Goal: Check status: Check status

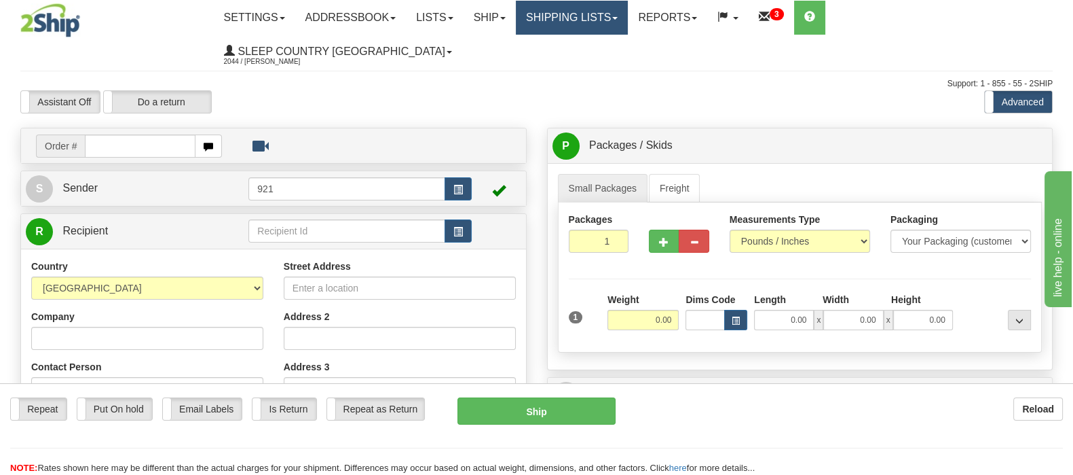
click at [622, 18] on link "Shipping lists" at bounding box center [572, 18] width 112 height 34
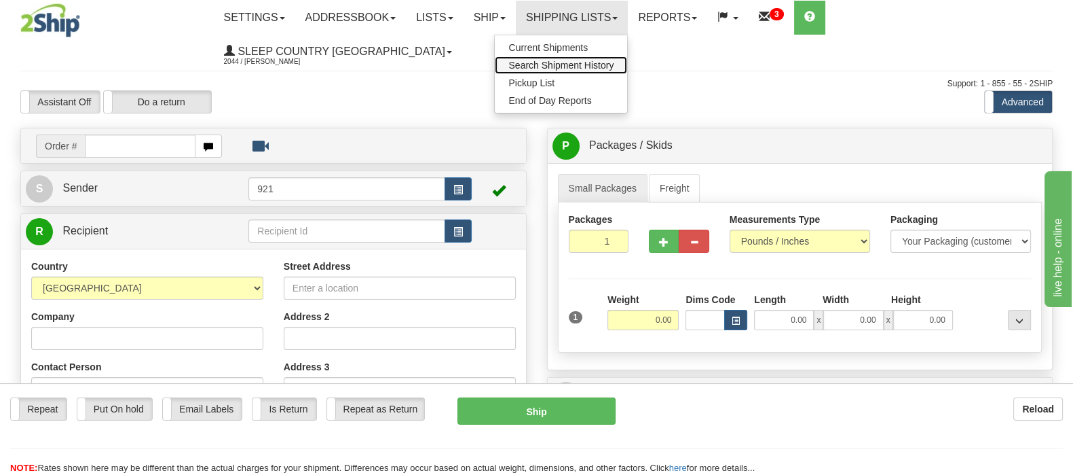
click at [614, 68] on span "Search Shipment History" at bounding box center [560, 65] width 105 height 11
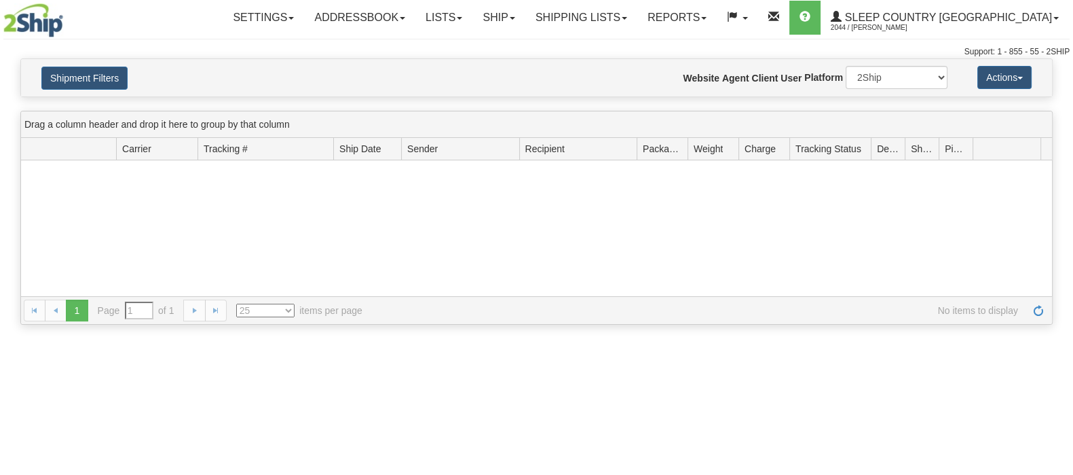
type input "From [DATE] To [DATE]"
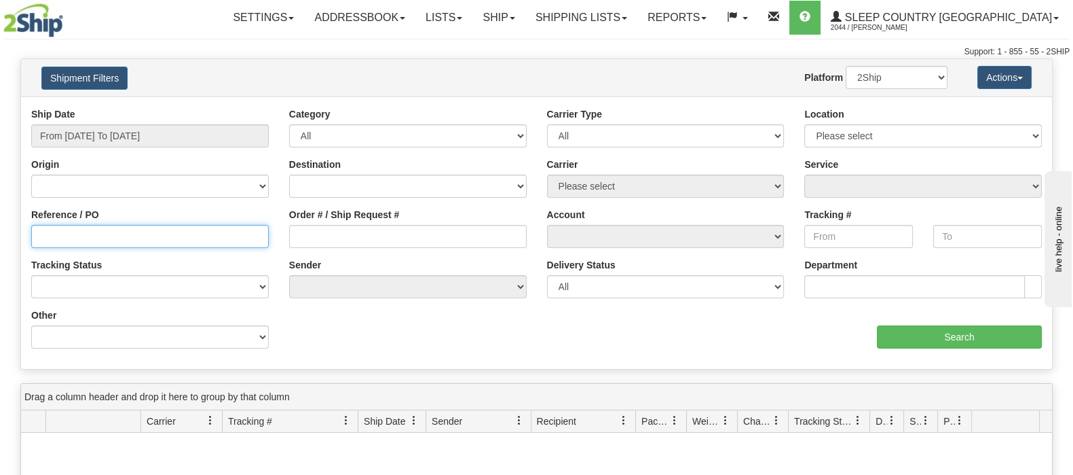
click at [98, 234] on input "Reference / PO" at bounding box center [150, 236] width 238 height 23
paste input "9002I076736"
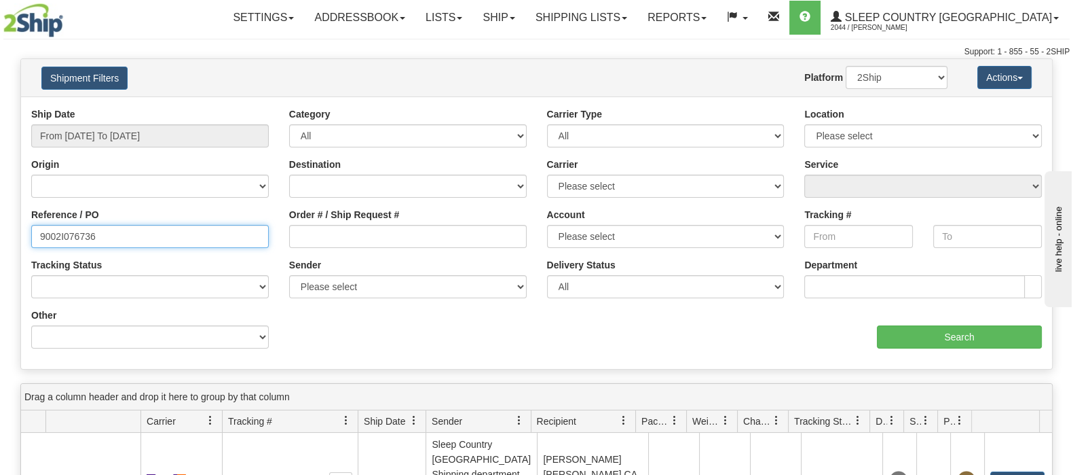
type input "9002I076736"
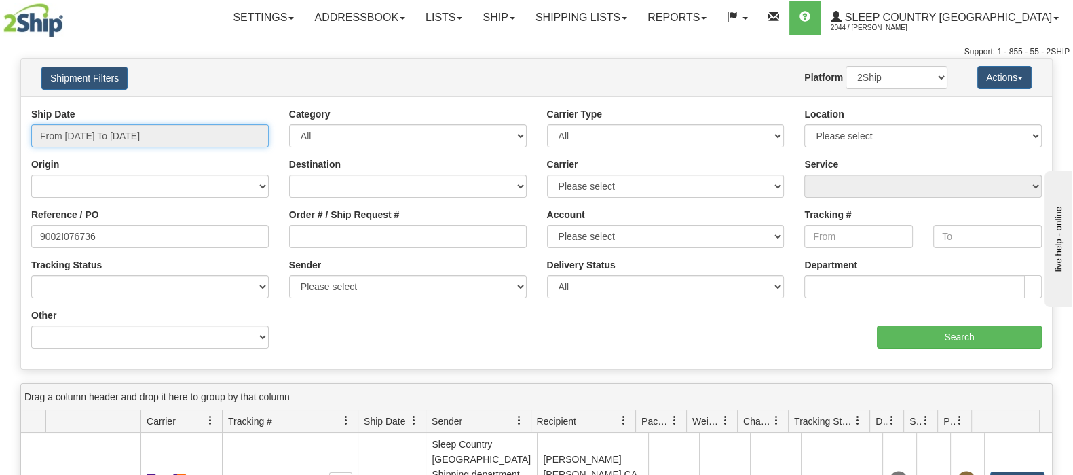
click at [135, 128] on input "From 09/10/2025 To 09/11/2025" at bounding box center [150, 135] width 238 height 23
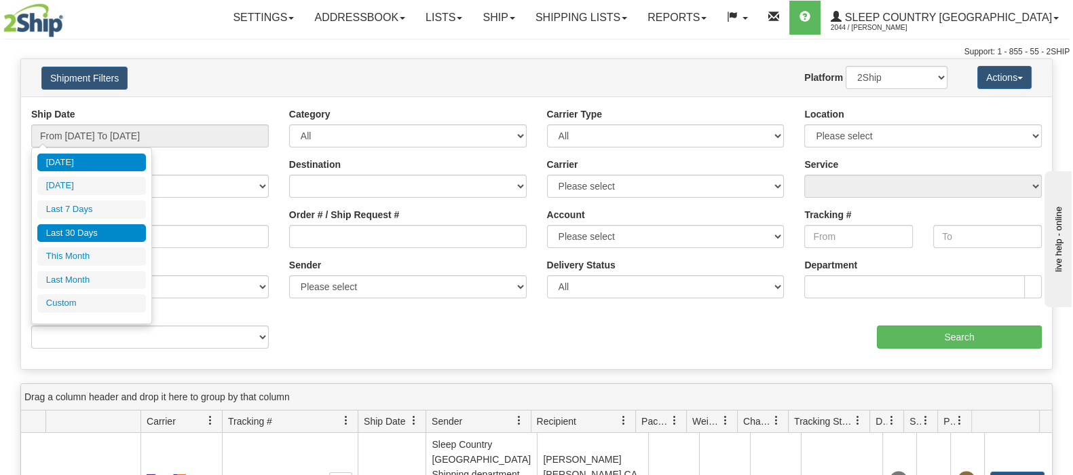
click at [90, 230] on li "Last 30 Days" at bounding box center [91, 233] width 109 height 18
type input "From 08/13/2025 To 09/11/2025"
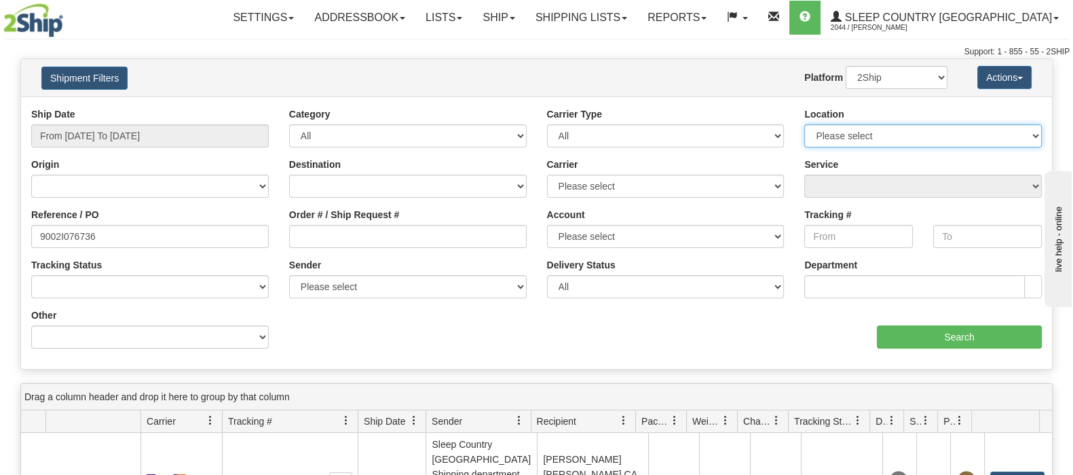
click at [1026, 131] on select "Please select Old Toronto DC 921 922 93 94 97 390 915 916 98 902 95 96 90 91 92…" at bounding box center [923, 135] width 238 height 23
click at [218, 5] on div "Settings Shipping Preferences Fields Preferences New Addressbook Recipients" at bounding box center [630, 18] width 877 height 34
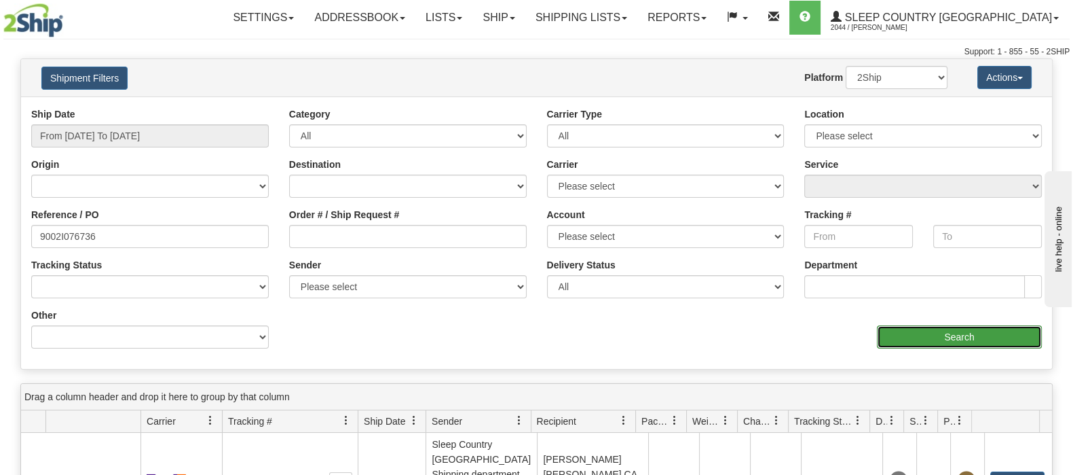
click at [959, 335] on input "Search" at bounding box center [959, 336] width 165 height 23
